Goal: Find specific page/section: Find specific page/section

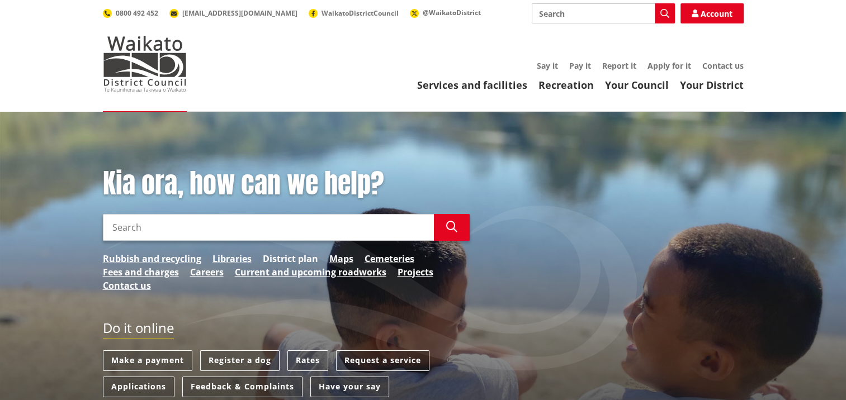
click at [278, 254] on link "District plan" at bounding box center [290, 258] width 55 height 13
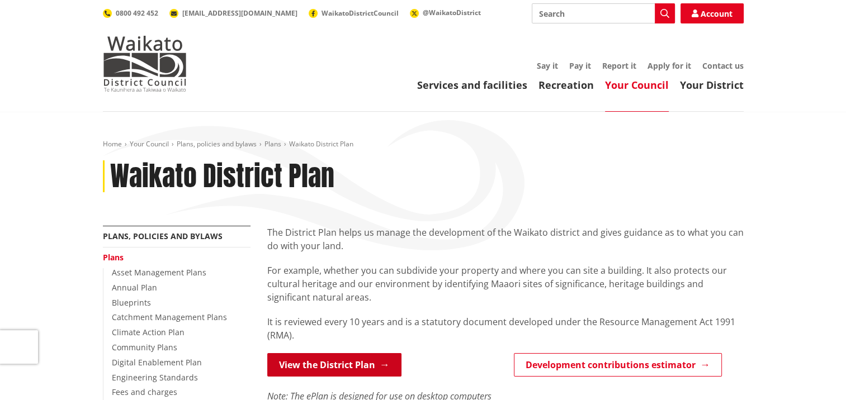
click at [358, 360] on link "View the District Plan" at bounding box center [334, 364] width 134 height 23
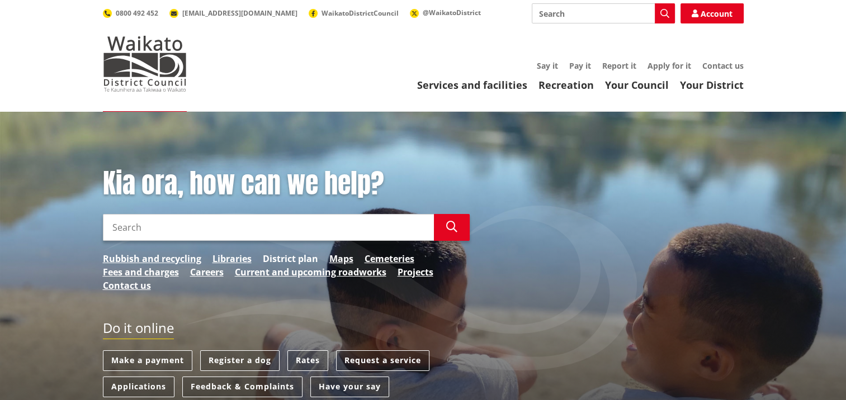
click at [311, 253] on link "District plan" at bounding box center [290, 258] width 55 height 13
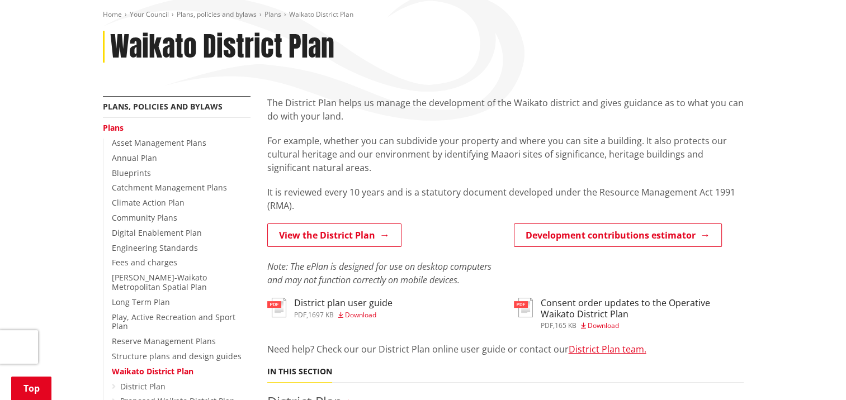
scroll to position [168, 0]
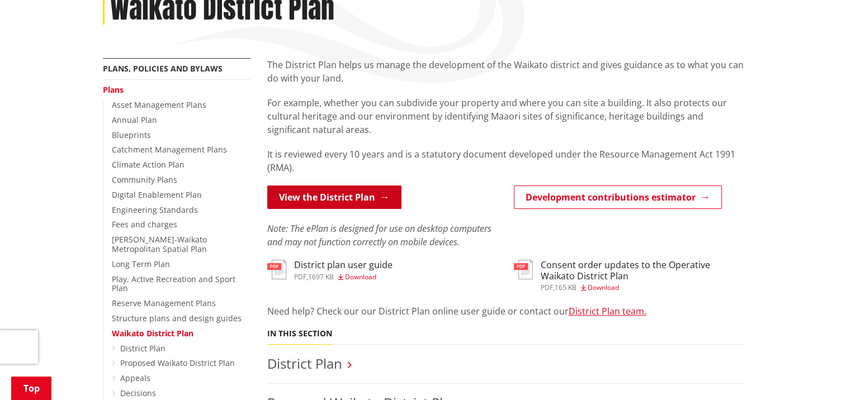
click at [299, 201] on link "View the District Plan" at bounding box center [334, 197] width 134 height 23
